Goal: Check status: Check status

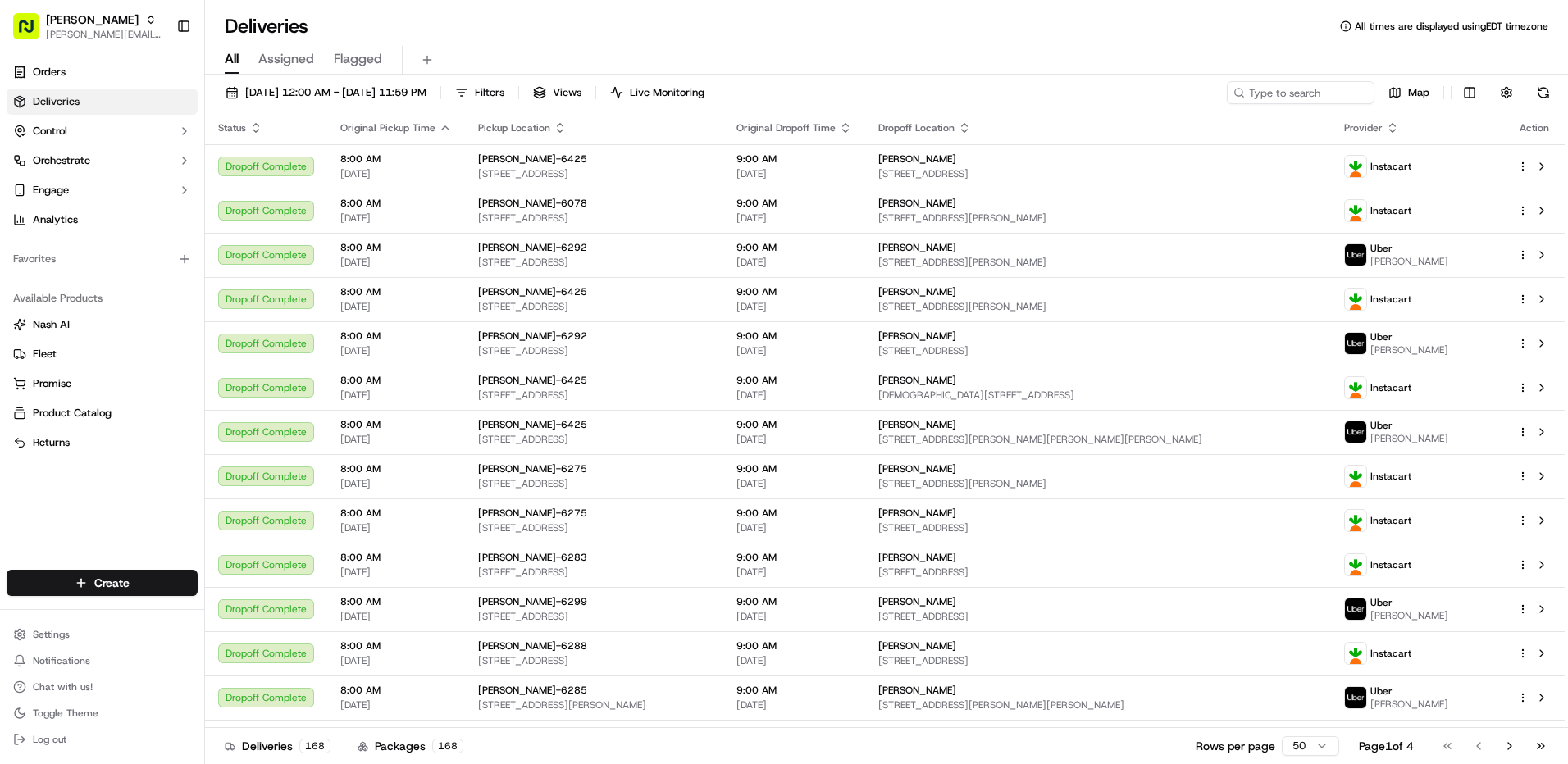
click at [302, 57] on span "Assigned" at bounding box center [286, 59] width 56 height 20
click at [523, 90] on span "( 1 )" at bounding box center [515, 93] width 15 height 15
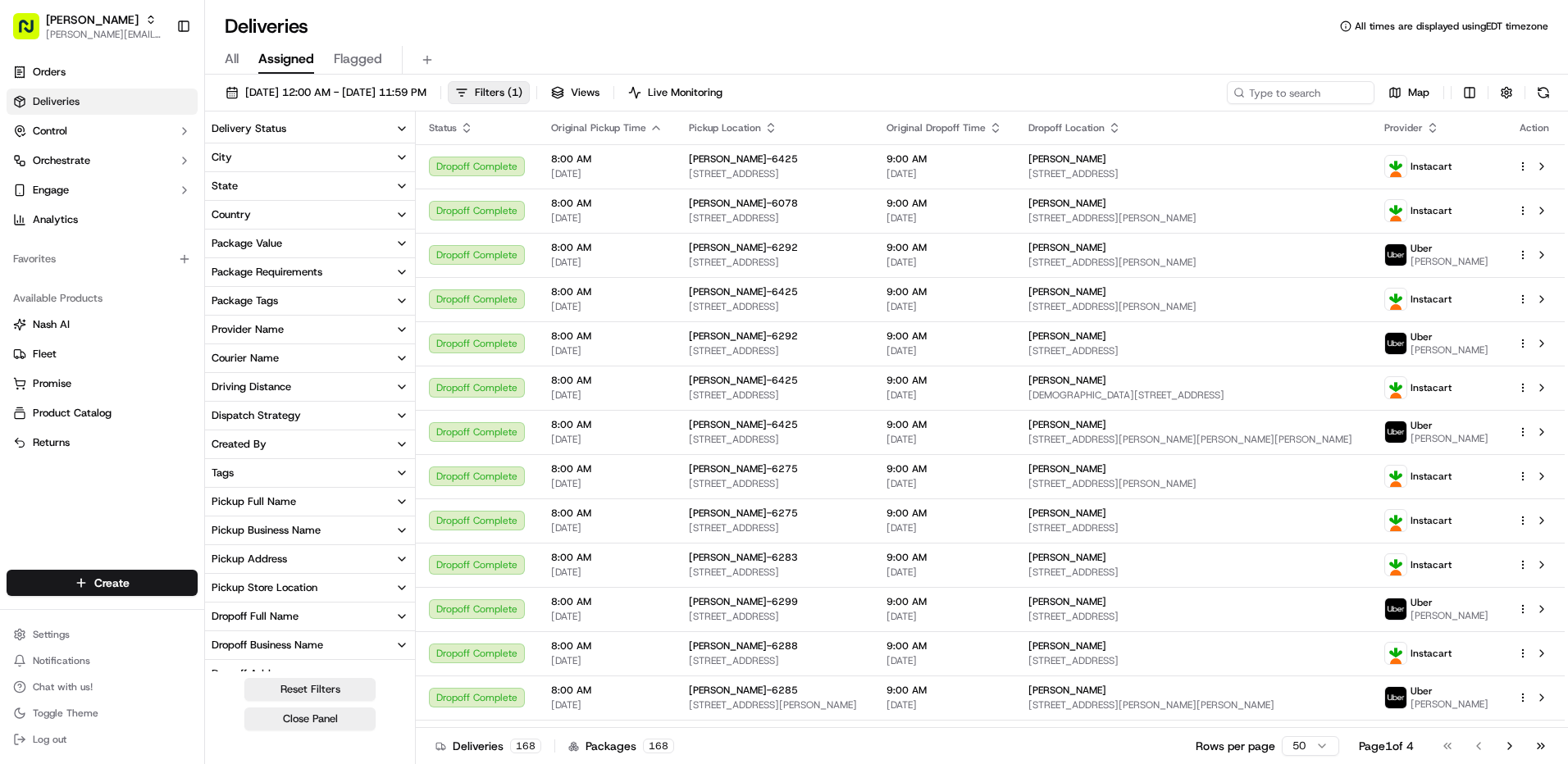
click at [396, 561] on icon "button" at bounding box center [402, 559] width 13 height 13
click at [357, 595] on input at bounding box center [319, 590] width 177 height 27
click at [347, 586] on input at bounding box center [319, 590] width 177 height 27
type input "6"
click at [397, 563] on icon "button" at bounding box center [402, 559] width 13 height 13
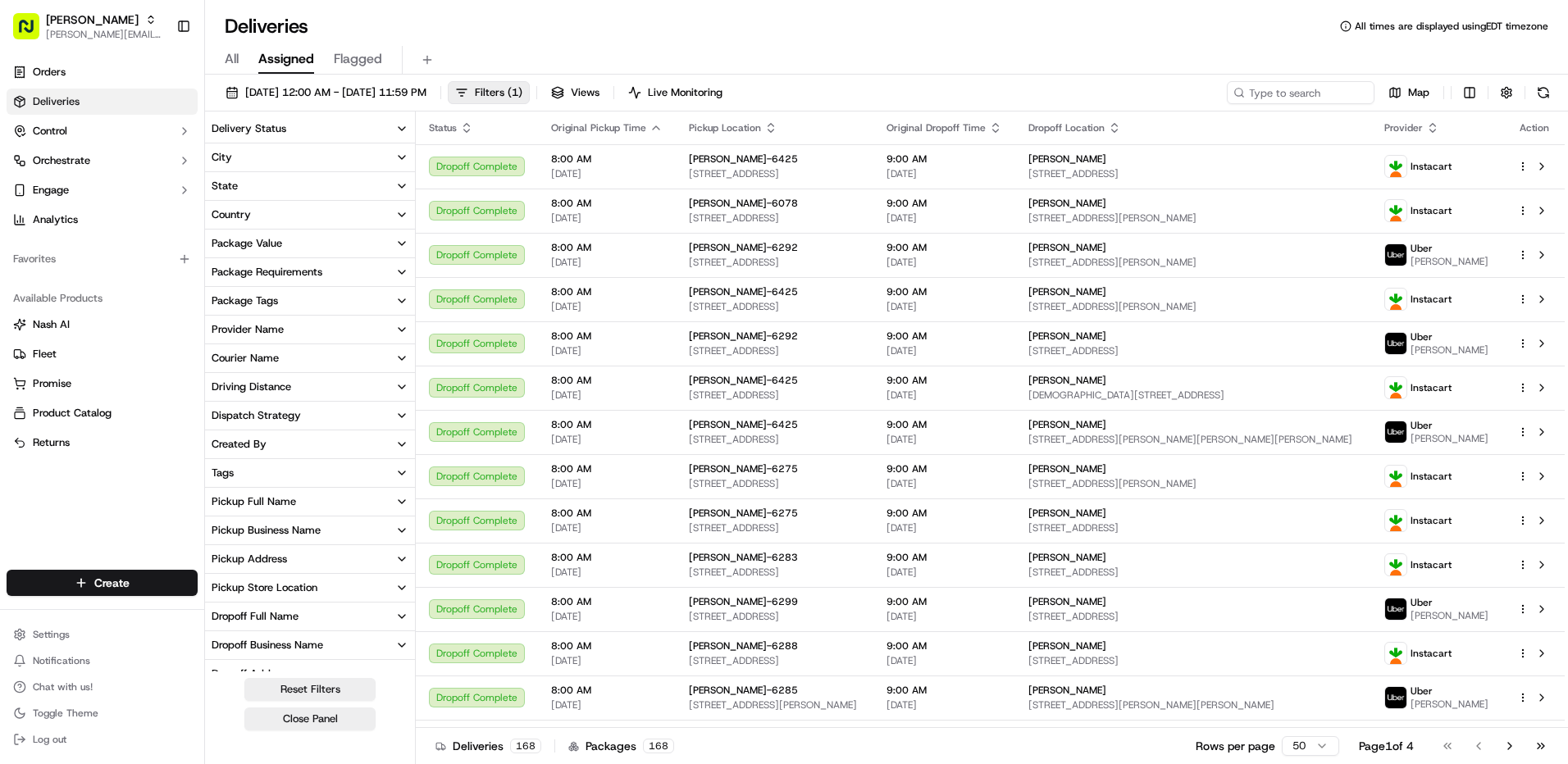
click at [396, 528] on icon "button" at bounding box center [402, 531] width 13 height 13
click at [364, 564] on input at bounding box center [319, 561] width 177 height 27
type input "6556"
click at [217, 590] on button "Martin's-6556" at bounding box center [219, 589] width 13 height 13
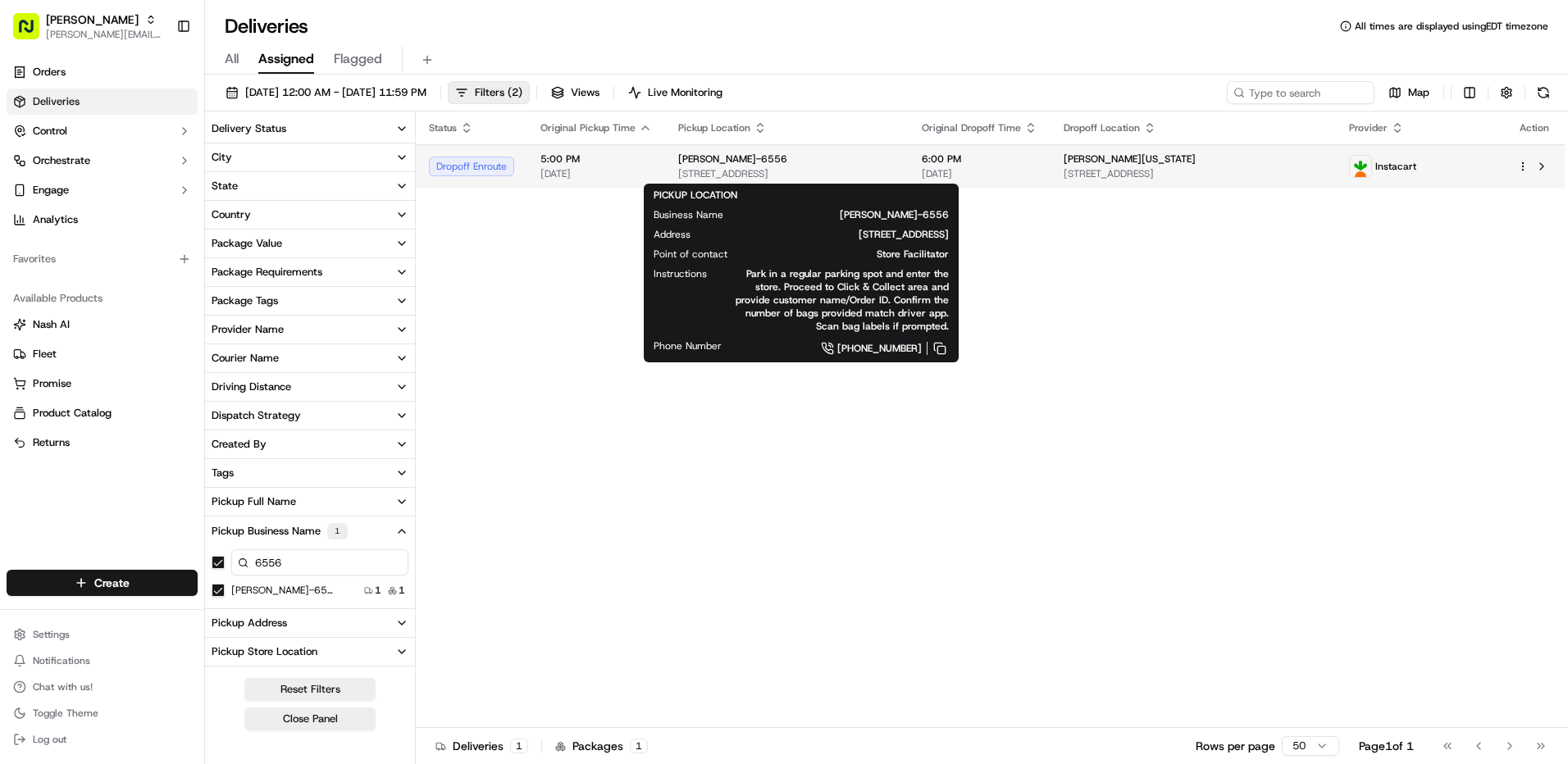
click at [755, 174] on span "[STREET_ADDRESS]" at bounding box center [786, 174] width 217 height 13
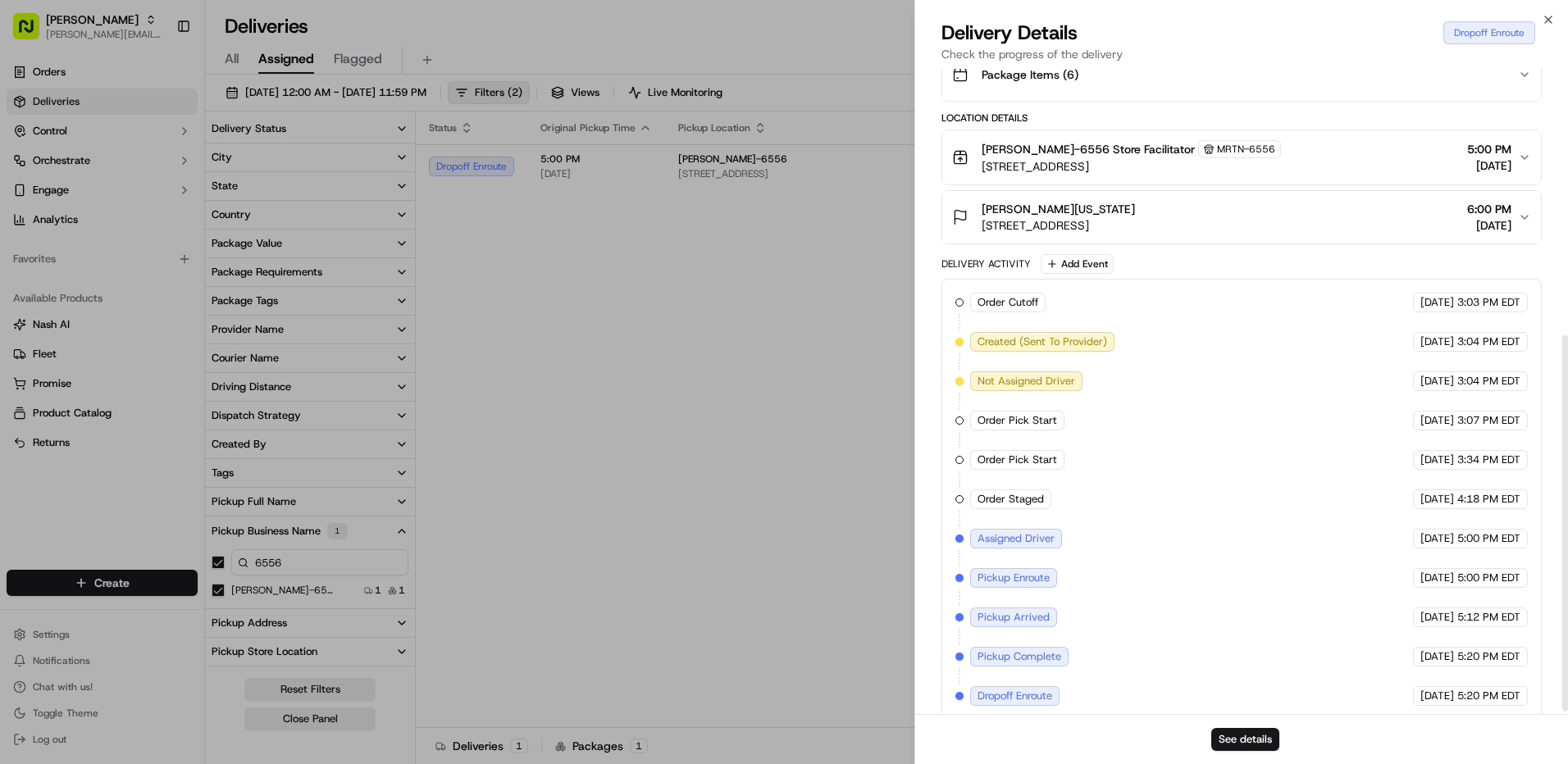
scroll to position [460, 0]
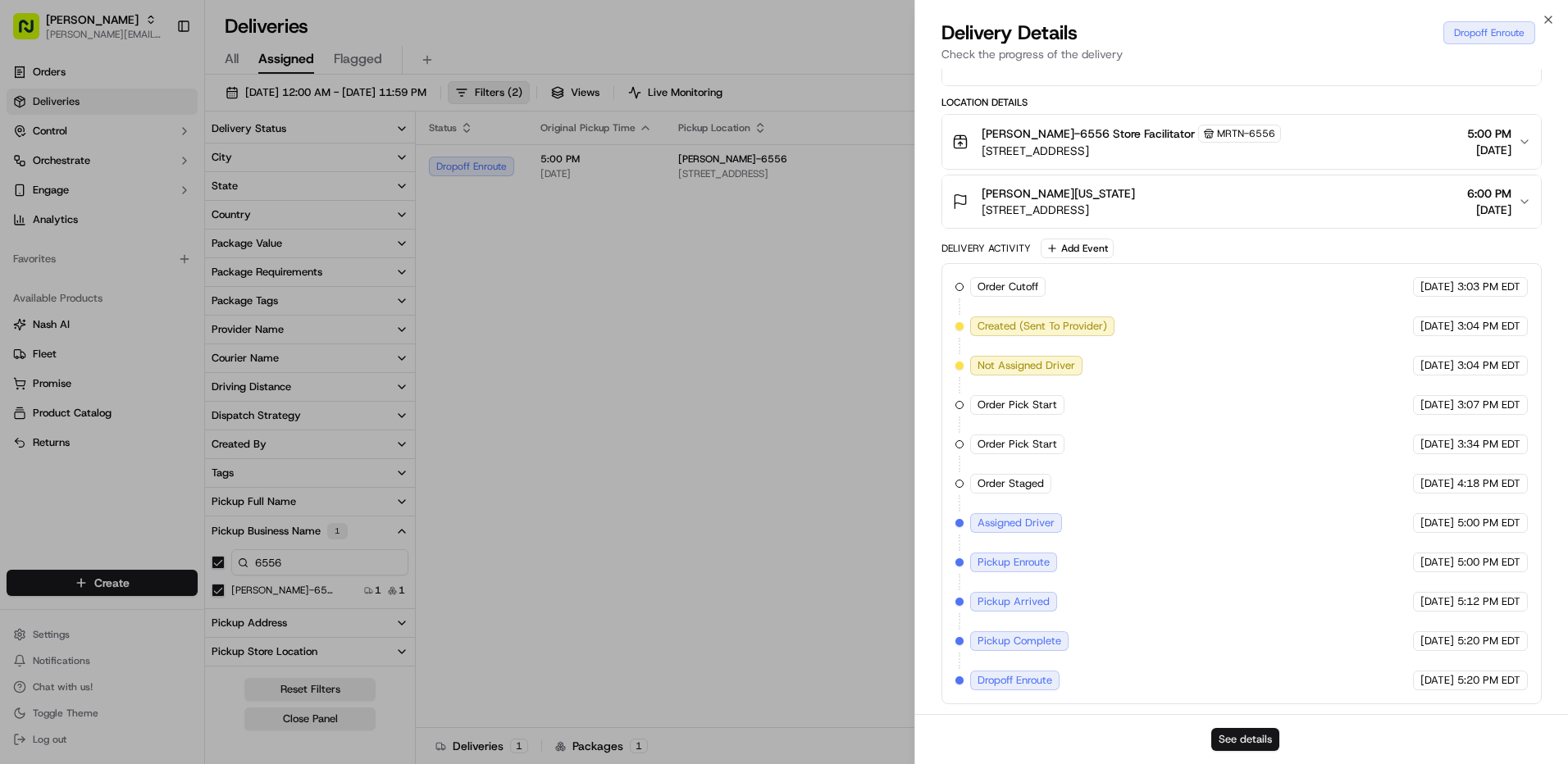
click at [1243, 739] on button "See details" at bounding box center [1245, 739] width 68 height 23
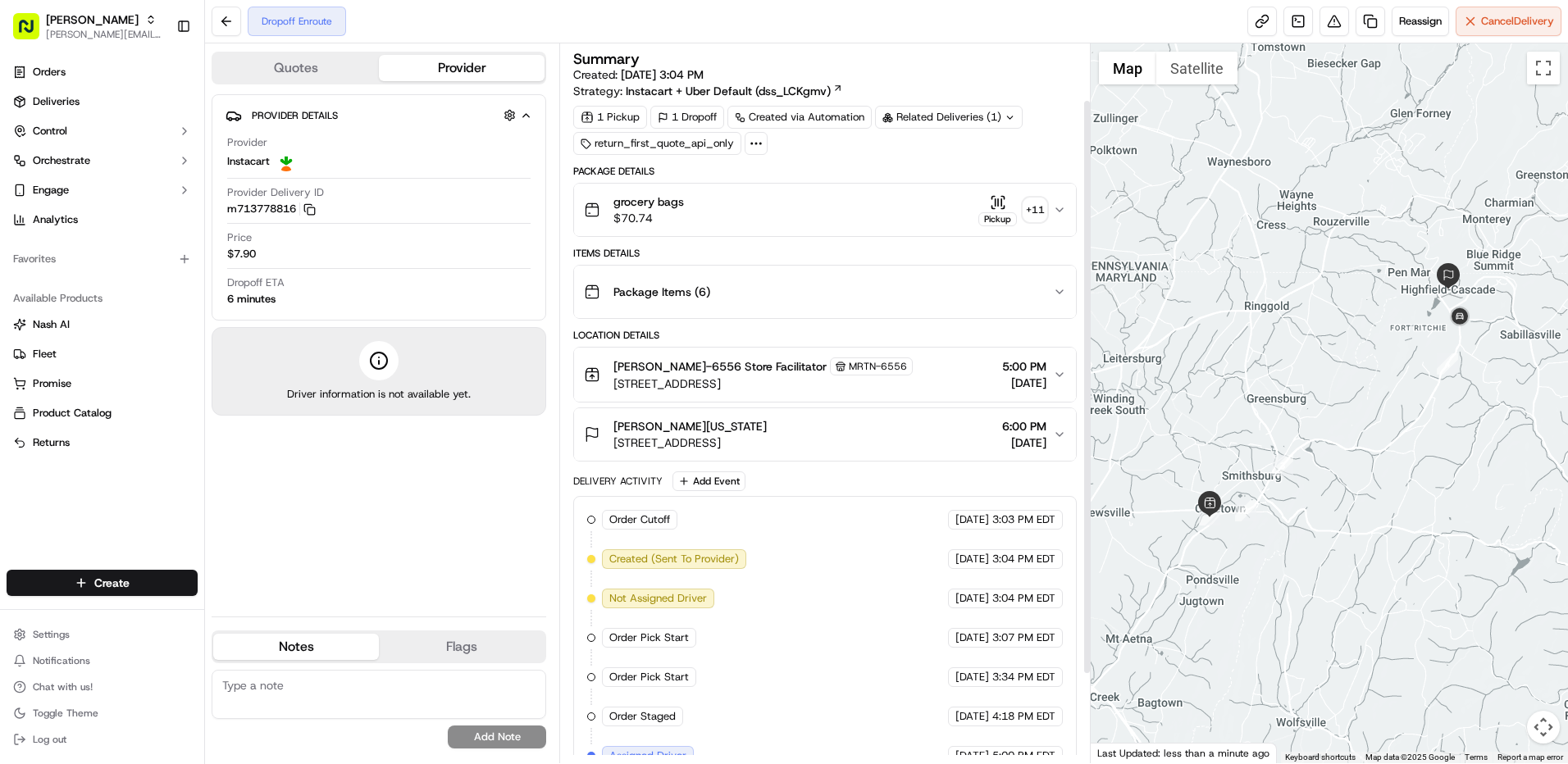
scroll to position [182, 0]
